Goal: Register for event/course

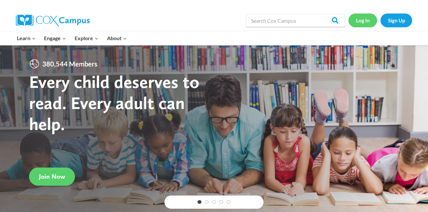
click at [363, 24] on link "Log In" at bounding box center [362, 21] width 29 height 14
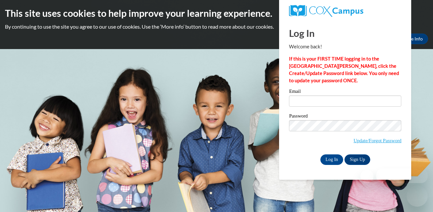
type input "[EMAIL_ADDRESS][DOMAIN_NAME]"
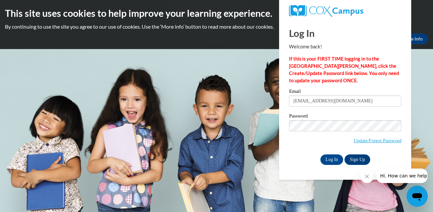
click at [422, 133] on body "This site uses cookies to help improve your learning experience. By continuing …" at bounding box center [216, 106] width 433 height 212
click at [330, 159] on input "Log In" at bounding box center [331, 160] width 23 height 11
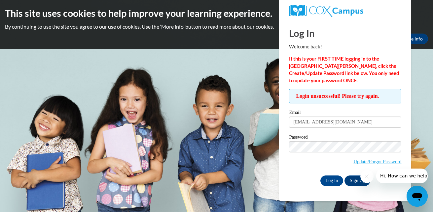
click at [421, 124] on body "This site uses cookies to help improve your learning experience. By continuing …" at bounding box center [216, 106] width 433 height 212
click at [334, 180] on input "Log In" at bounding box center [331, 181] width 23 height 11
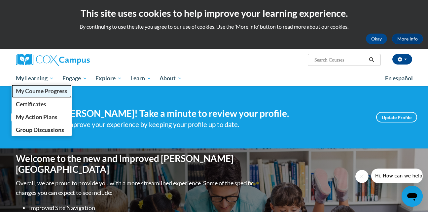
click at [51, 93] on span "My Course Progress" at bounding box center [41, 91] width 51 height 7
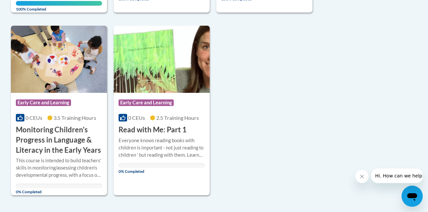
scroll to position [493, 0]
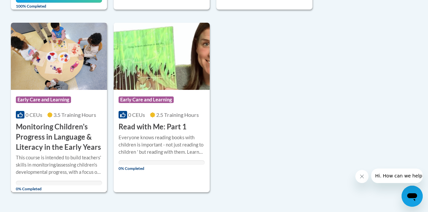
click at [51, 139] on h3 "Monitoring Children's Progress in Language & Literacy in the Early Years" at bounding box center [59, 137] width 86 height 30
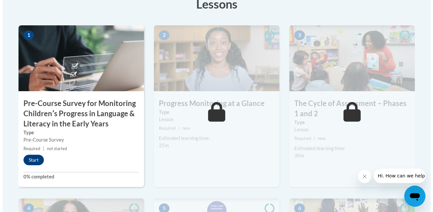
scroll to position [224, 0]
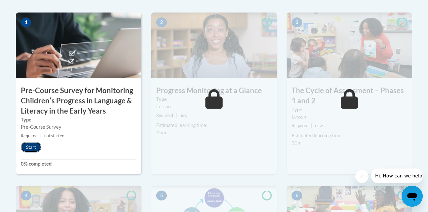
click at [29, 148] on button "Start" at bounding box center [31, 147] width 20 height 11
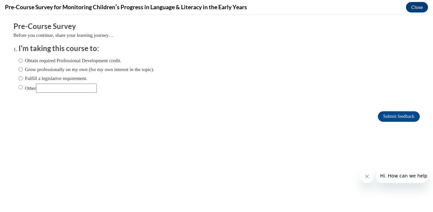
scroll to position [0, 0]
click at [18, 60] on input "Obtain required Professional Development credit." at bounding box center [20, 60] width 4 height 7
radio input "true"
click at [396, 117] on input "Submit feedback" at bounding box center [398, 117] width 42 height 11
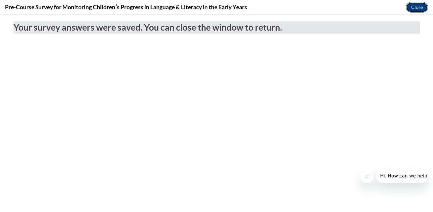
click at [418, 8] on button "Close" at bounding box center [416, 7] width 22 height 11
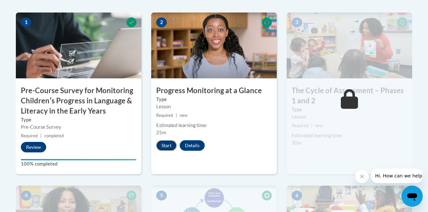
click at [167, 146] on button "Start" at bounding box center [166, 146] width 20 height 11
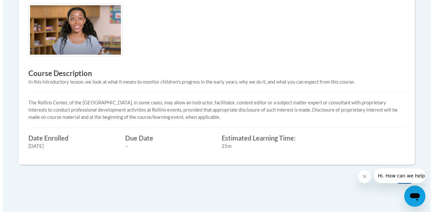
scroll to position [30, 0]
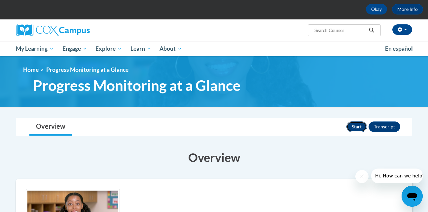
click at [358, 126] on button "Start" at bounding box center [356, 127] width 20 height 11
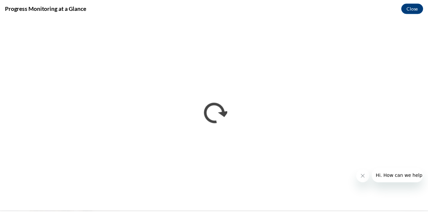
scroll to position [0, 0]
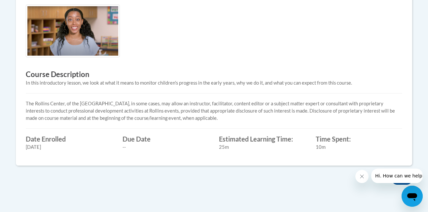
scroll to position [29, 0]
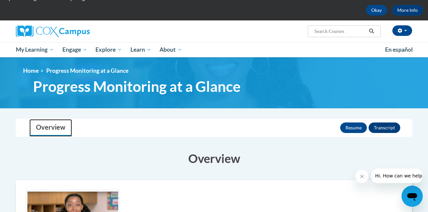
click at [50, 128] on link "Overview" at bounding box center [50, 127] width 43 height 17
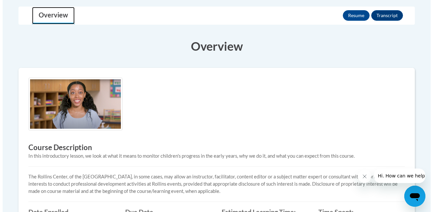
scroll to position [147, 0]
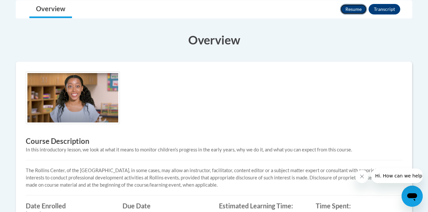
click at [351, 8] on button "Resume" at bounding box center [353, 9] width 27 height 11
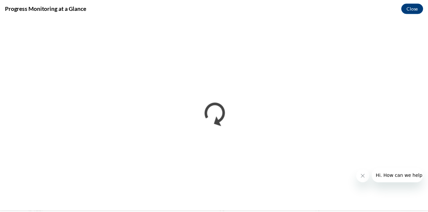
scroll to position [0, 0]
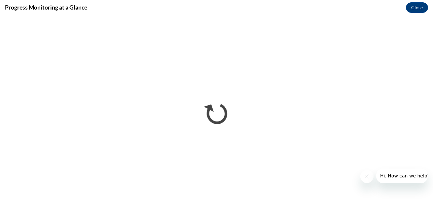
click at [368, 176] on icon "Close message from company" at bounding box center [366, 176] width 3 height 3
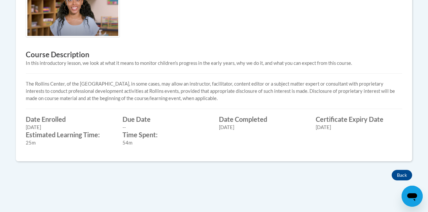
scroll to position [287, 0]
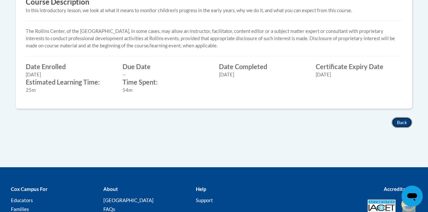
click at [405, 121] on button "Back" at bounding box center [401, 122] width 20 height 11
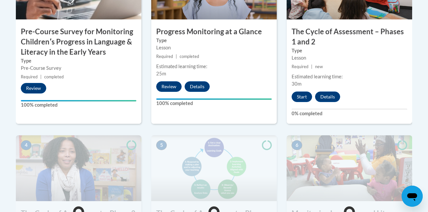
scroll to position [299, 0]
